Goal: Task Accomplishment & Management: Use online tool/utility

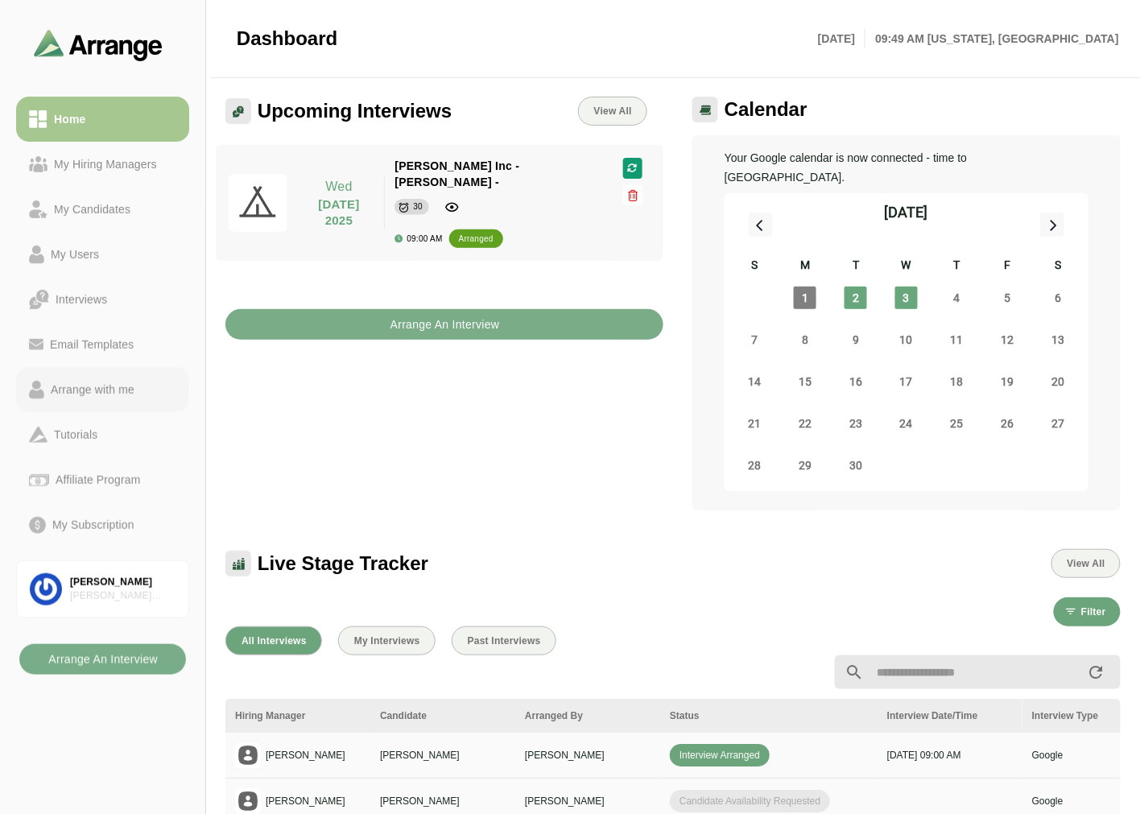
click at [126, 381] on div "Arrange with me" at bounding box center [92, 389] width 97 height 19
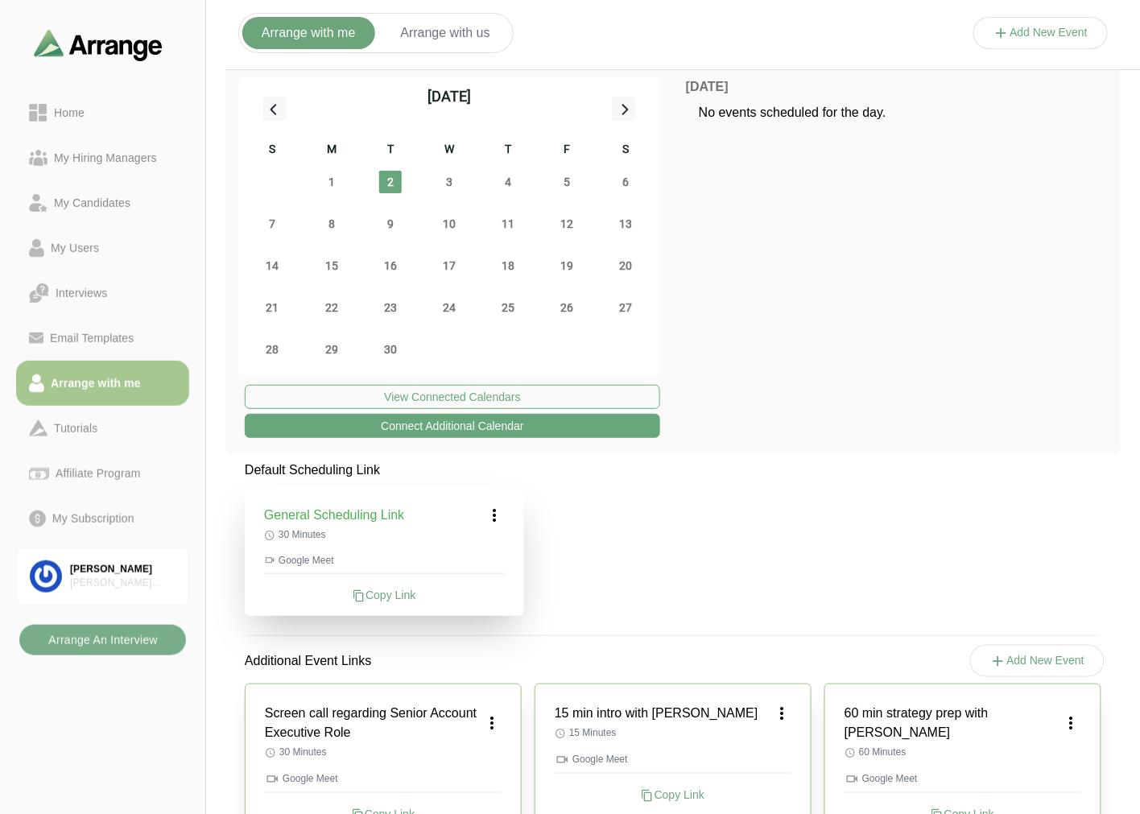
click at [501, 513] on icon at bounding box center [494, 514] width 19 height 19
click at [476, 573] on div "Edit" at bounding box center [480, 560] width 74 height 30
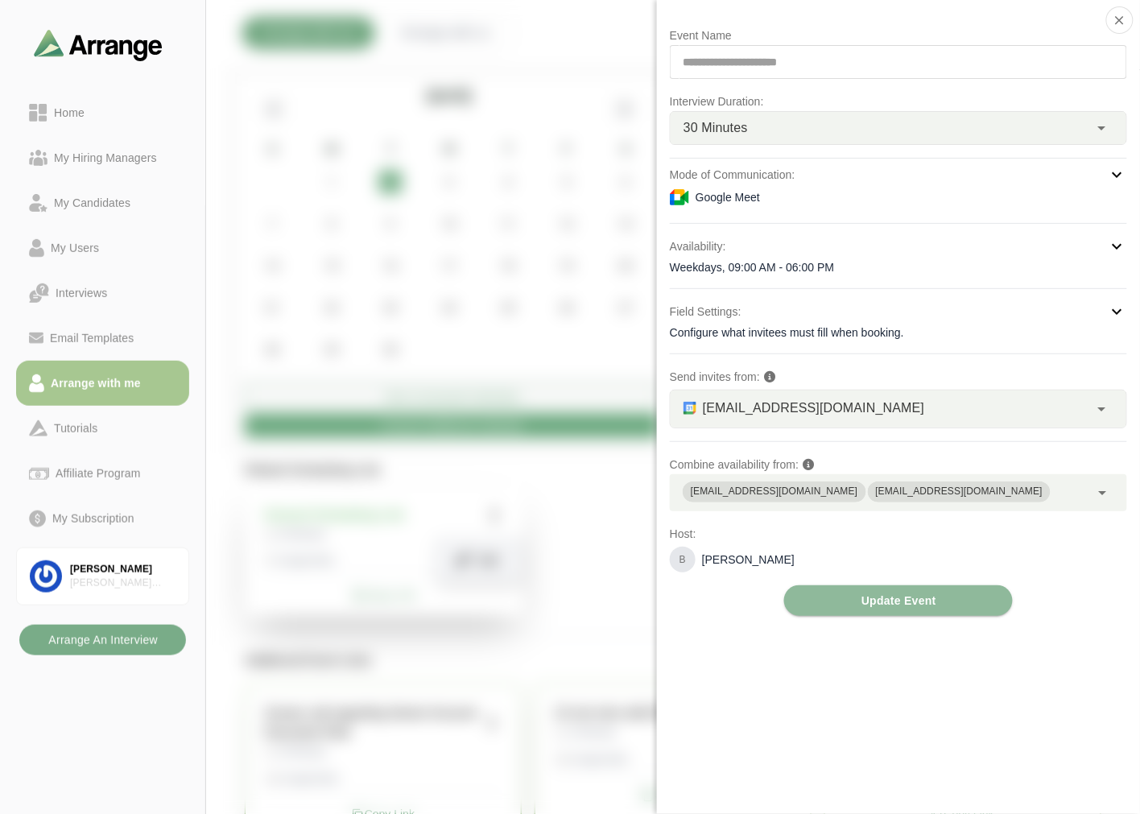
click at [766, 415] on span "[EMAIL_ADDRESS][DOMAIN_NAME]" at bounding box center [813, 408] width 221 height 21
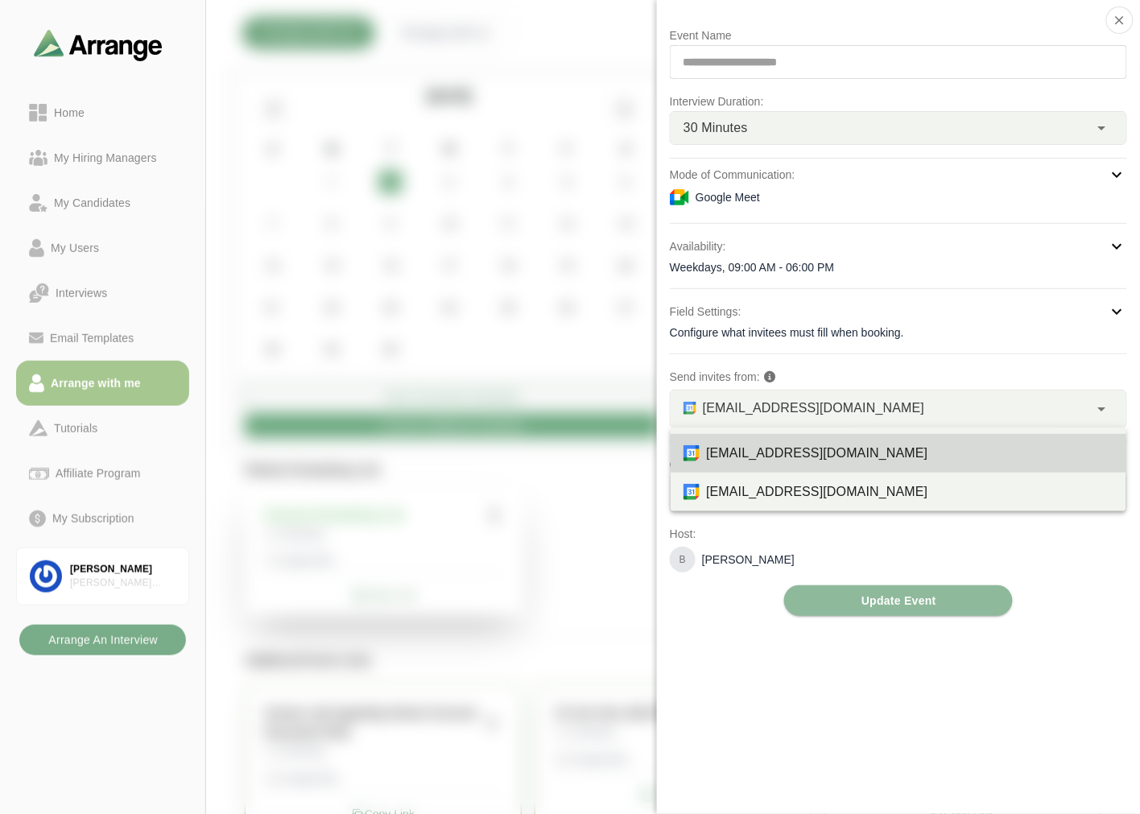
click at [766, 415] on span "[EMAIL_ADDRESS][DOMAIN_NAME]" at bounding box center [813, 408] width 221 height 21
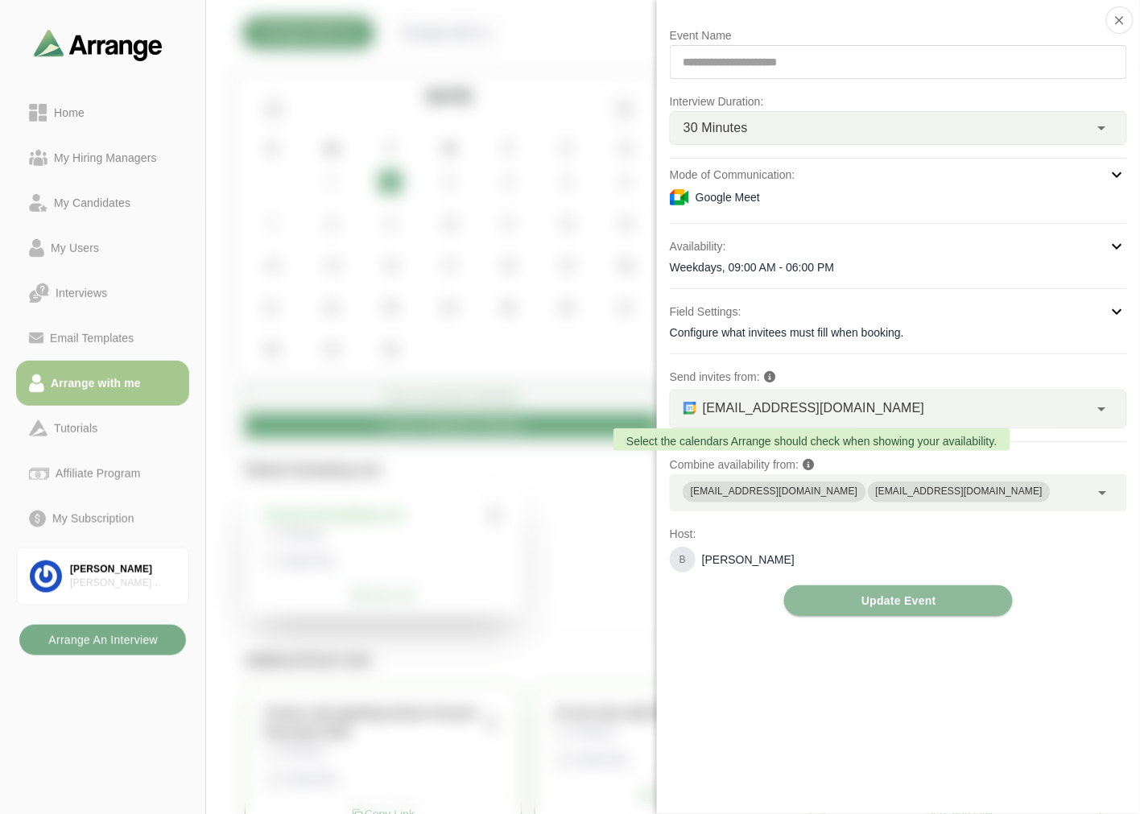
click at [810, 460] on icon at bounding box center [807, 464] width 11 height 11
click at [1083, 499] on div "[EMAIL_ADDRESS][DOMAIN_NAME] [EMAIL_ADDRESS][DOMAIN_NAME]" at bounding box center [880, 492] width 420 height 37
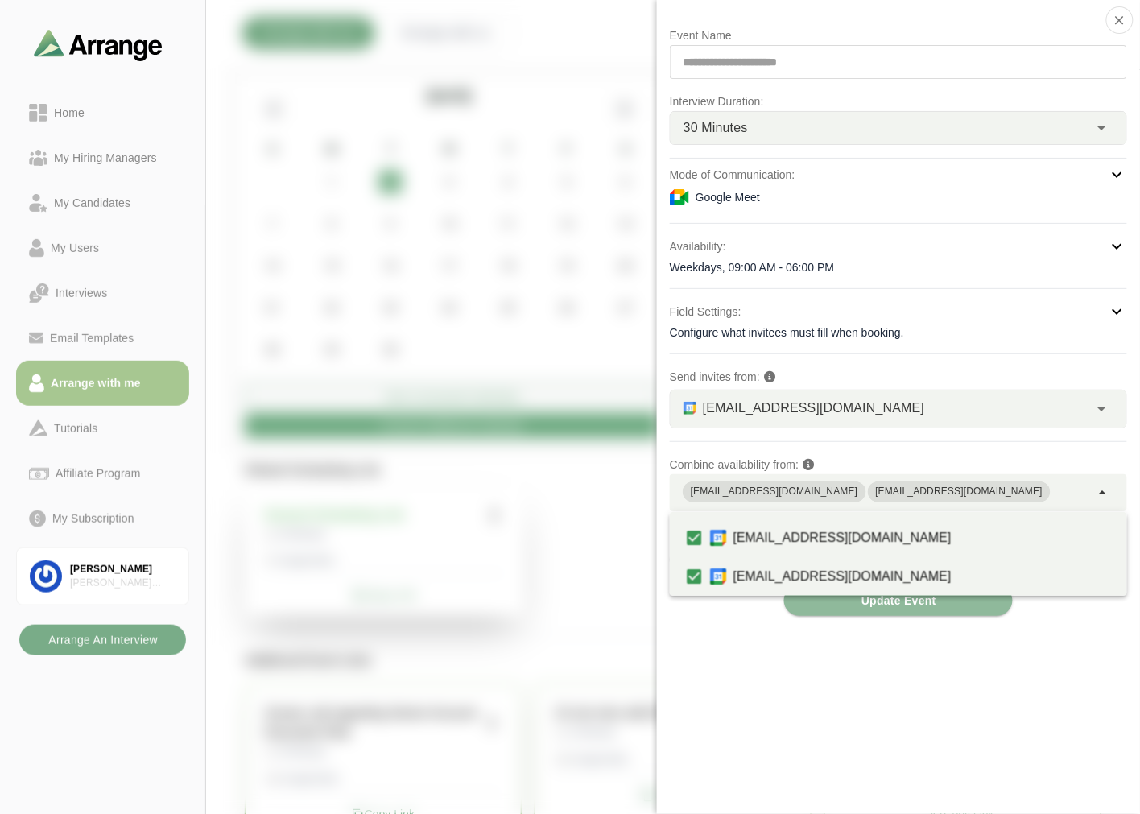
click at [695, 655] on div "**********" at bounding box center [898, 407] width 483 height 814
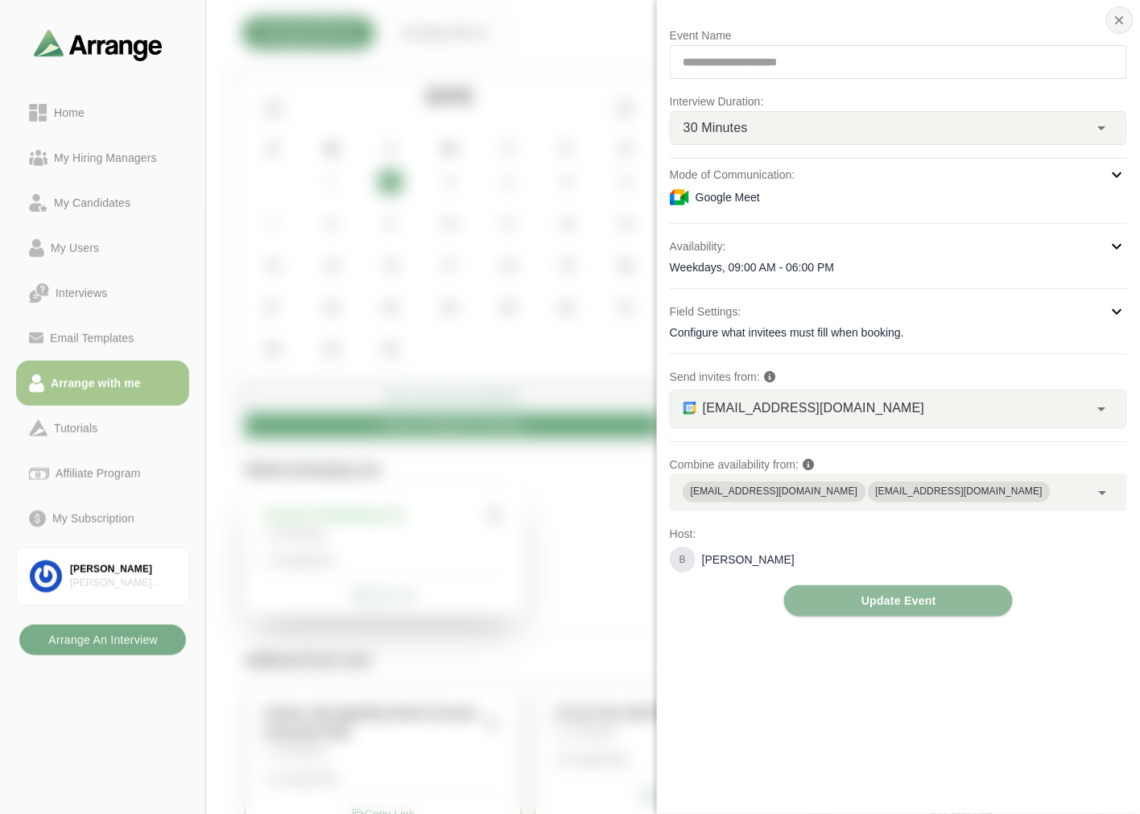
click at [1125, 18] on icon "button" at bounding box center [1119, 20] width 14 height 14
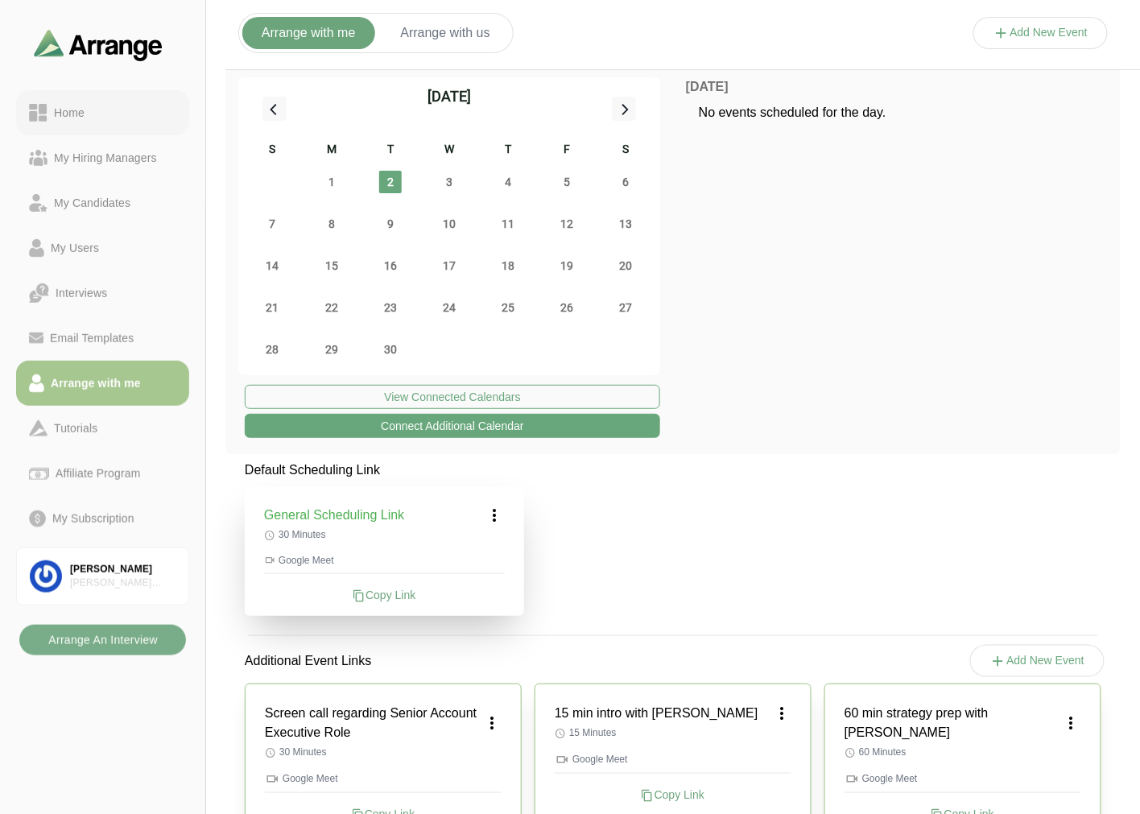
click at [93, 113] on div "Home" at bounding box center [102, 112] width 147 height 19
